Goal: Task Accomplishment & Management: Manage account settings

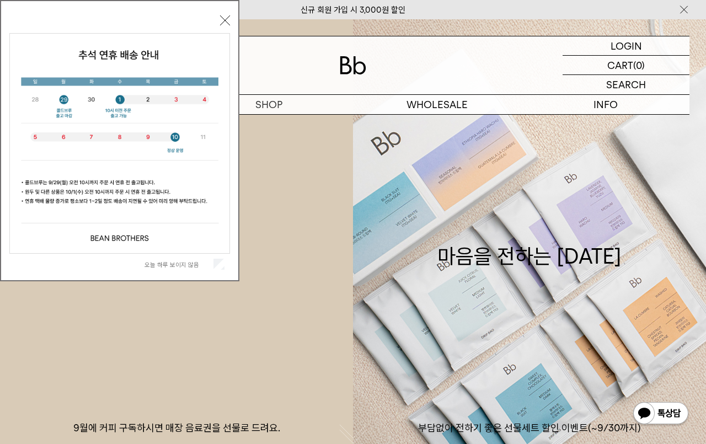
click at [221, 18] on button "닫기" at bounding box center [225, 20] width 10 height 10
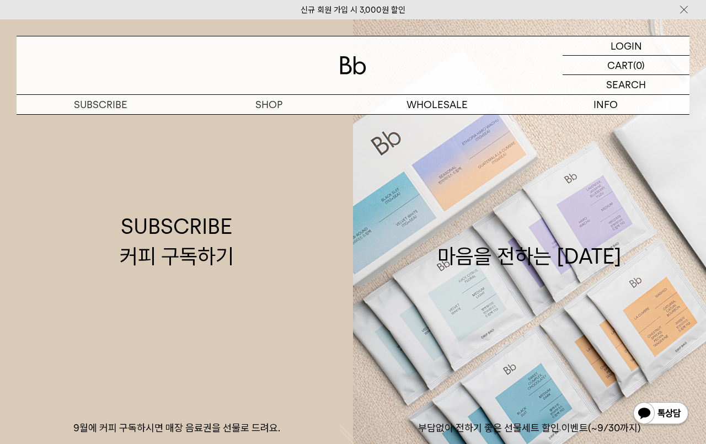
click at [356, 70] on img at bounding box center [353, 65] width 26 height 18
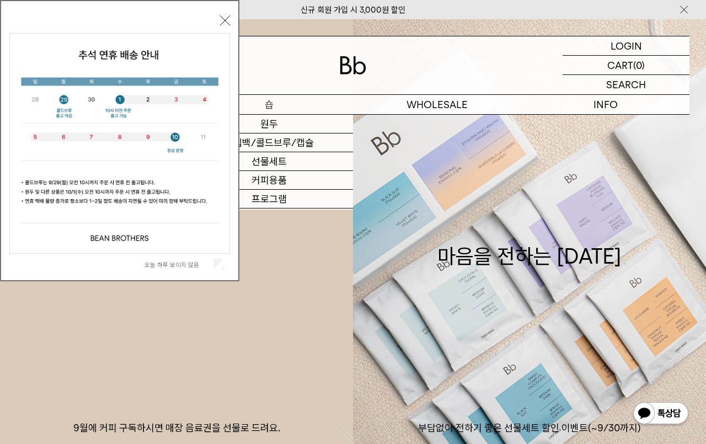
click at [275, 107] on p "숍" at bounding box center [269, 104] width 168 height 19
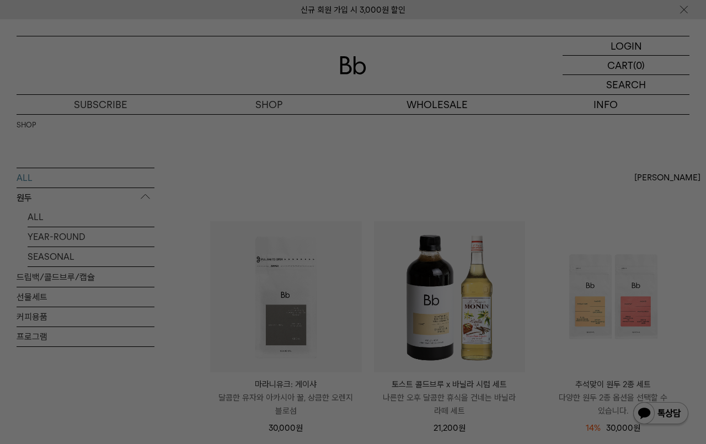
click at [318, 276] on div at bounding box center [353, 222] width 706 height 444
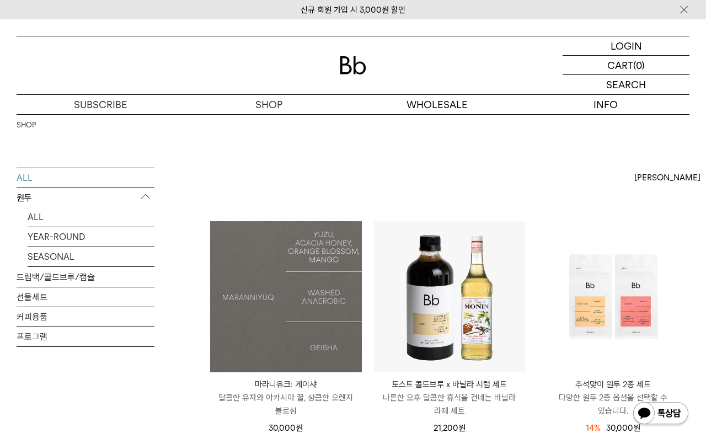
click at [304, 284] on img at bounding box center [286, 297] width 152 height 152
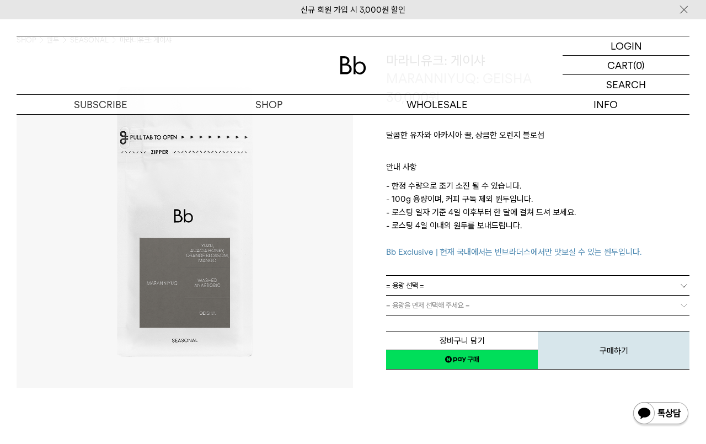
scroll to position [88, 0]
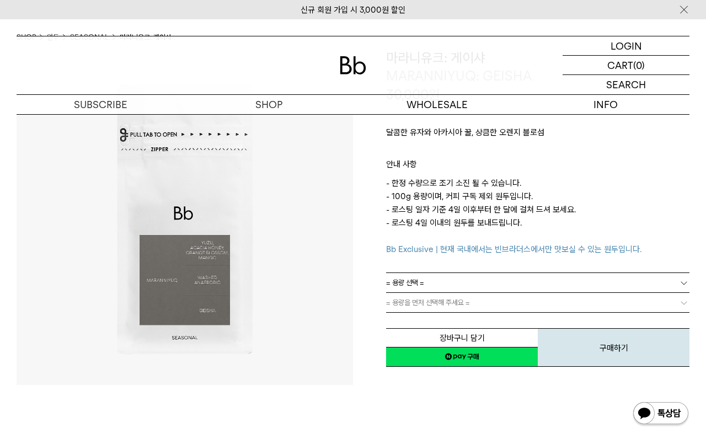
click at [444, 297] on span "= 용량을 먼저 선택해 주세요 =" at bounding box center [428, 302] width 84 height 19
click at [441, 289] on link "= 용량 선택 =" at bounding box center [537, 282] width 303 height 19
click at [430, 306] on li "100g" at bounding box center [543, 303] width 292 height 20
click at [432, 302] on link "= 분쇄도 선택 =" at bounding box center [537, 302] width 303 height 19
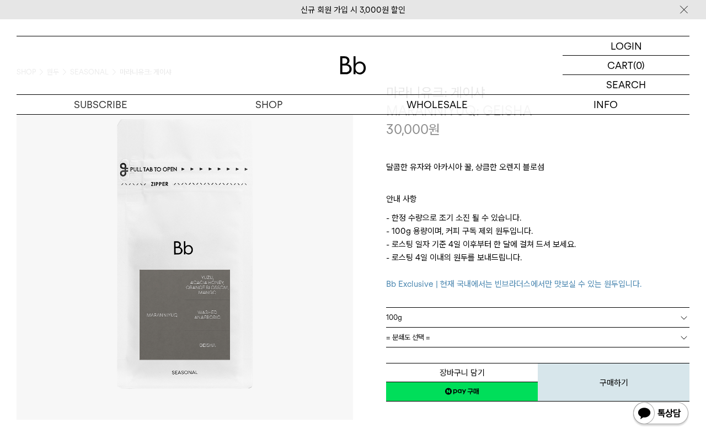
scroll to position [52, 0]
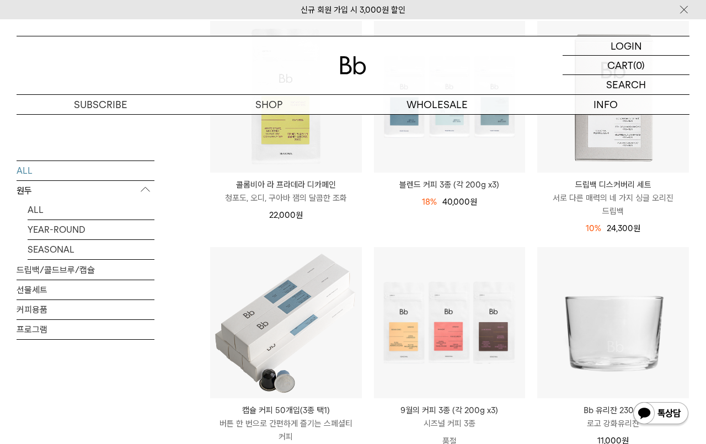
scroll to position [426, 0]
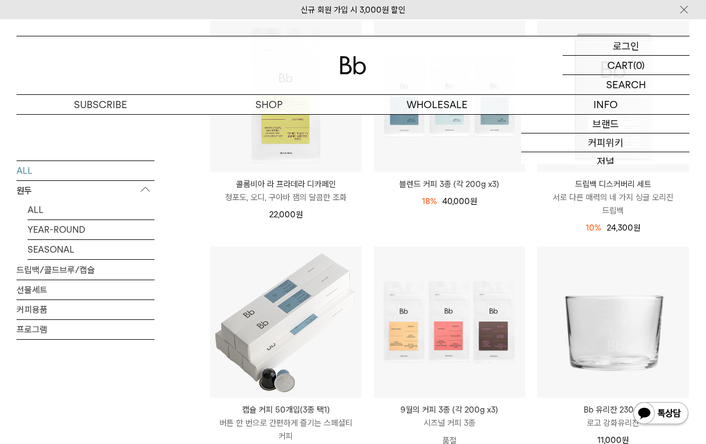
click at [621, 49] on p "로그인" at bounding box center [626, 45] width 26 height 19
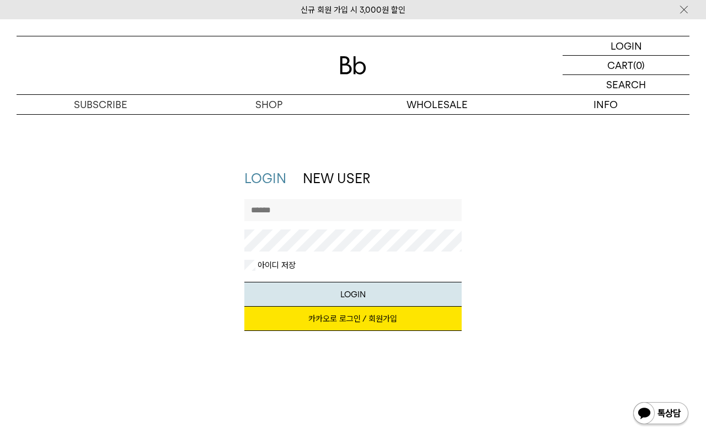
click at [319, 205] on input "text" at bounding box center [352, 210] width 217 height 22
type input "******"
click at [244, 282] on button "LOGIN" at bounding box center [352, 294] width 217 height 25
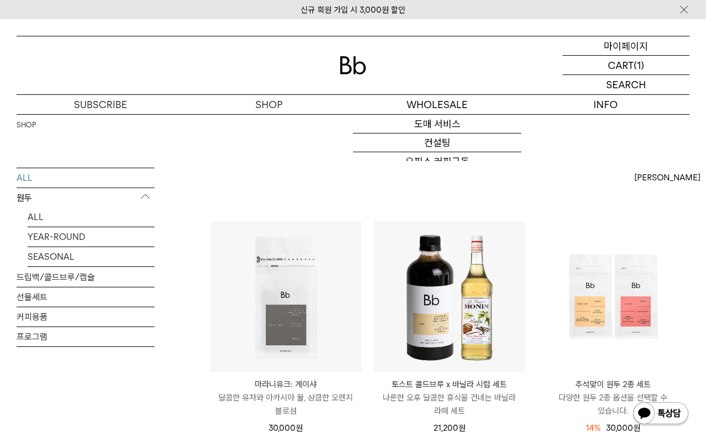
click at [608, 53] on p "마이페이지" at bounding box center [626, 45] width 44 height 19
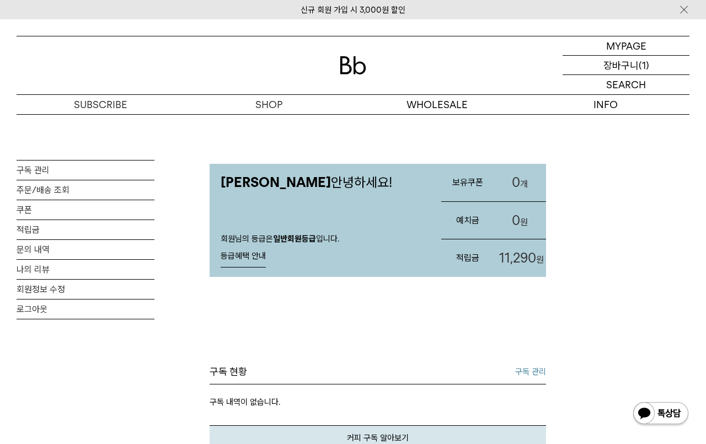
click at [615, 68] on p "장바구니" at bounding box center [620, 65] width 35 height 19
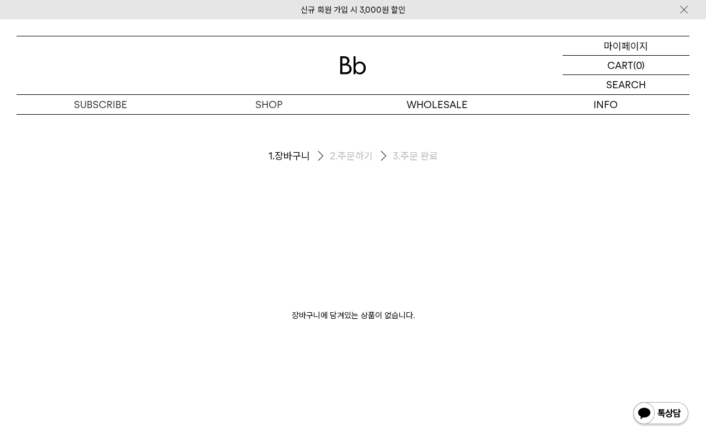
click at [613, 44] on p "마이페이지" at bounding box center [626, 45] width 44 height 19
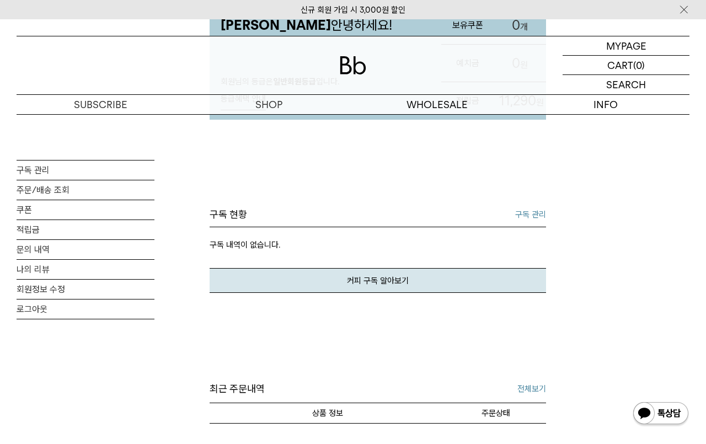
scroll to position [228, 0]
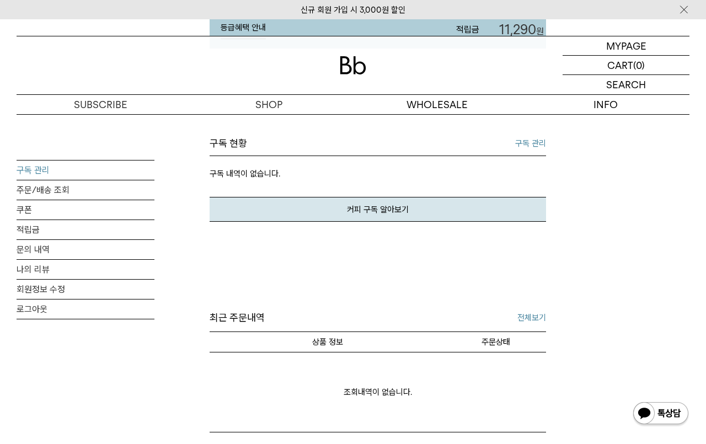
click at [75, 170] on link "구독 관리" at bounding box center [86, 170] width 138 height 19
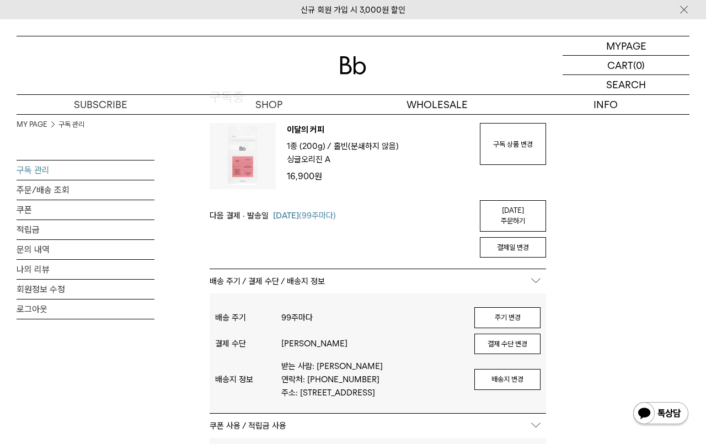
scroll to position [70, 0]
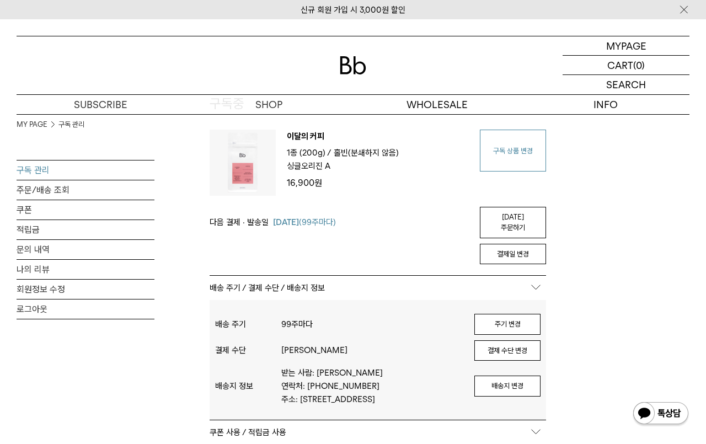
click at [497, 161] on link "구독 상품 변경" at bounding box center [513, 151] width 66 height 42
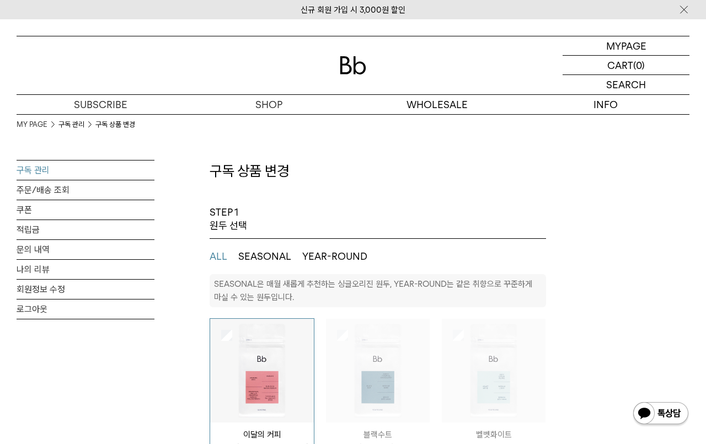
select select "**"
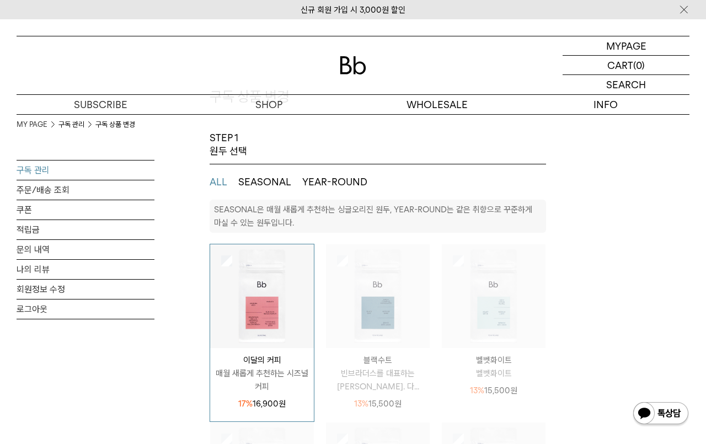
scroll to position [147, 0]
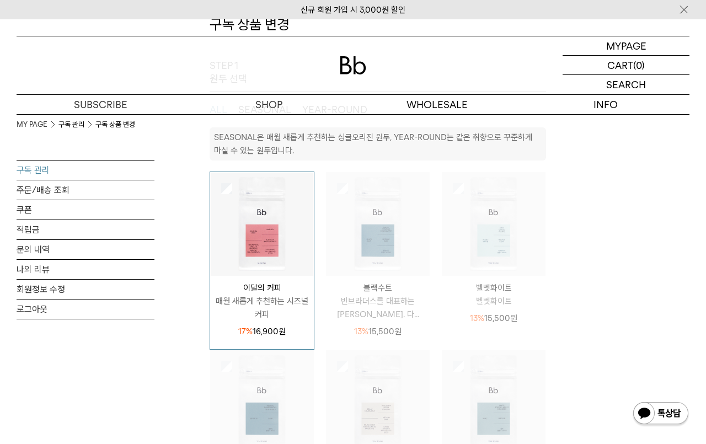
click at [338, 203] on img at bounding box center [378, 224] width 104 height 104
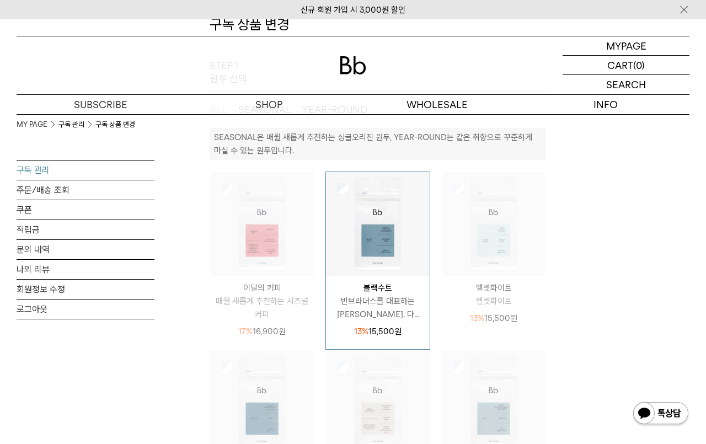
click at [252, 221] on img at bounding box center [262, 224] width 104 height 104
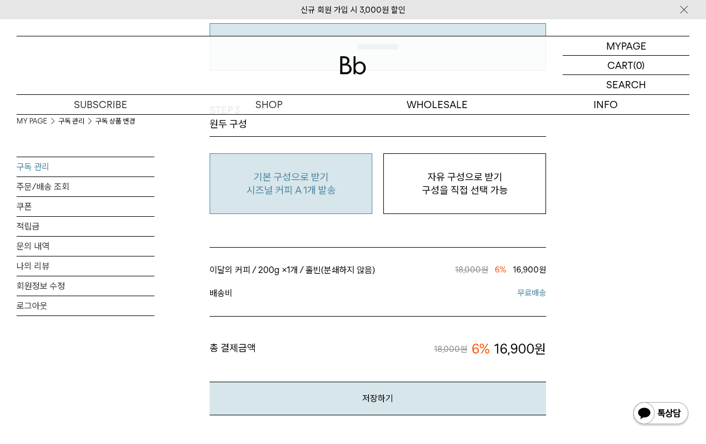
scroll to position [965, 0]
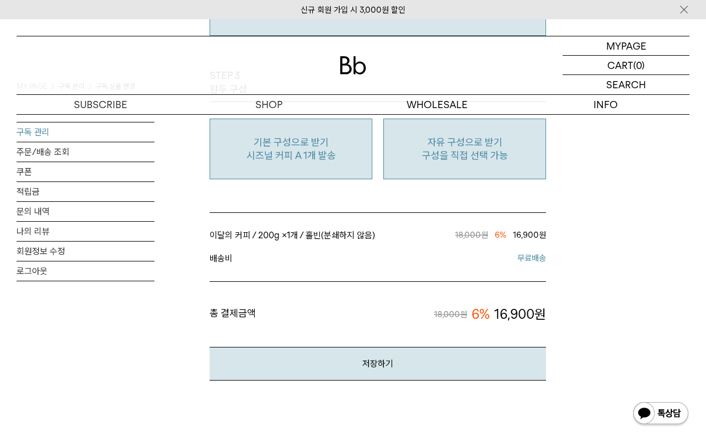
click at [421, 159] on p "구성을 직접 선택 가능" at bounding box center [464, 155] width 151 height 13
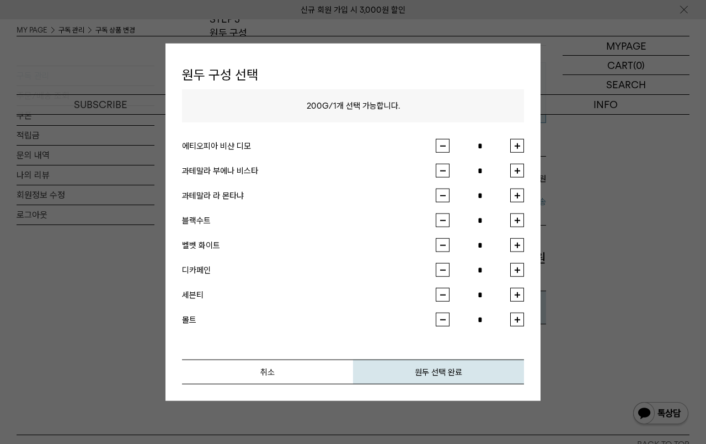
scroll to position [1035, 0]
click at [269, 372] on button "취소" at bounding box center [267, 372] width 171 height 25
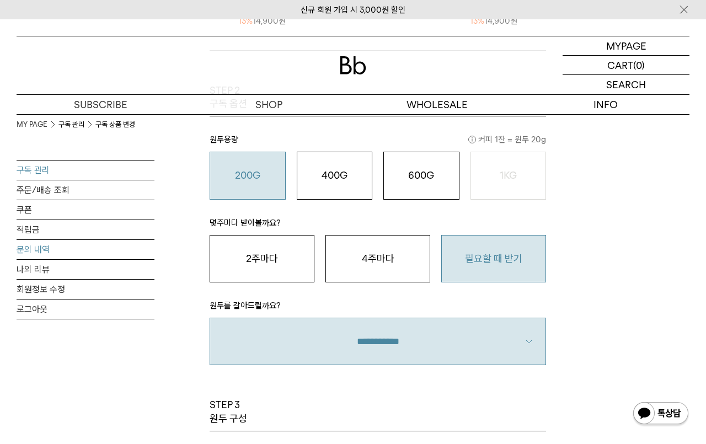
scroll to position [0, 0]
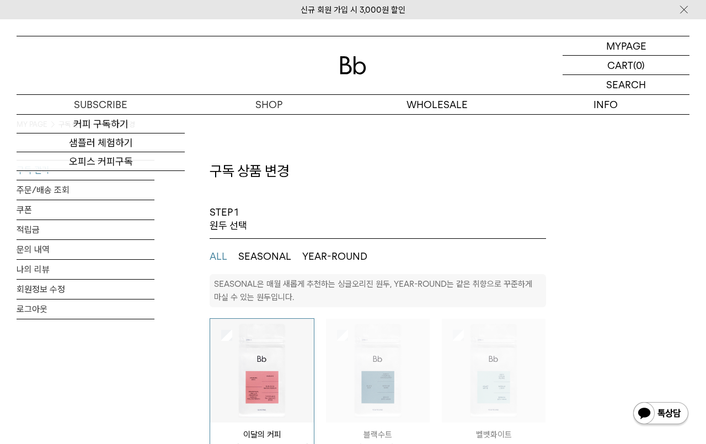
click at [353, 73] on img at bounding box center [353, 65] width 26 height 18
